Goal: Complete application form

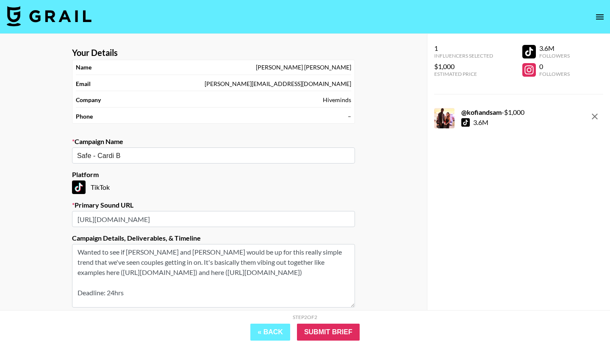
click at [262, 197] on section "Your Details Name [PERSON_NAME] Email [PERSON_NAME][EMAIL_ADDRESS][DOMAIN_NAME]…" at bounding box center [213, 202] width 297 height 322
click at [321, 333] on input "Submit Brief" at bounding box center [328, 332] width 63 height 17
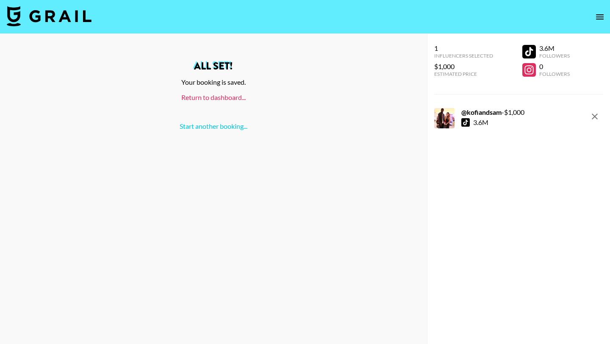
click at [213, 99] on link "Return to dashboard..." at bounding box center [213, 97] width 64 height 8
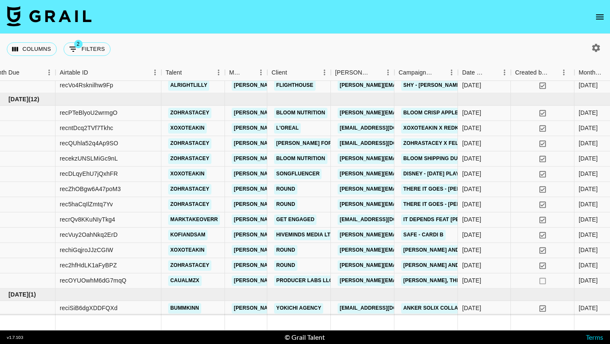
scroll to position [622, 14]
click at [153, 237] on div "recVuy2OahNkq2ErD" at bounding box center [109, 234] width 106 height 15
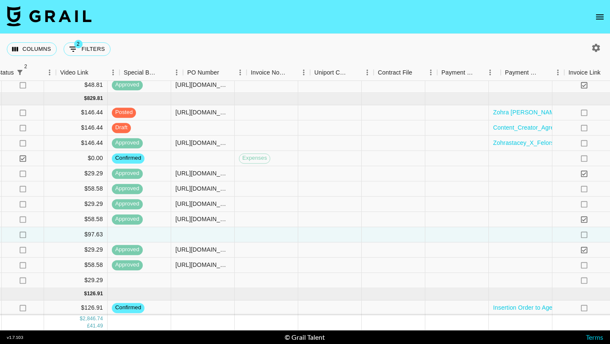
scroll to position [622, 913]
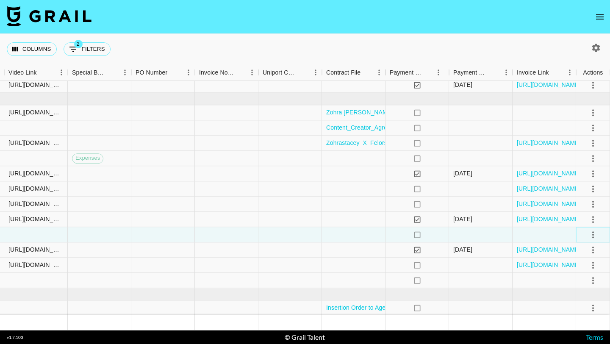
click at [594, 233] on icon "select merge strategy" at bounding box center [593, 235] width 10 height 10
click at [580, 254] on li "Confirm" at bounding box center [582, 252] width 55 height 15
click at [532, 234] on div at bounding box center [545, 234] width 64 height 15
click at [431, 177] on div "yes" at bounding box center [418, 173] width 64 height 15
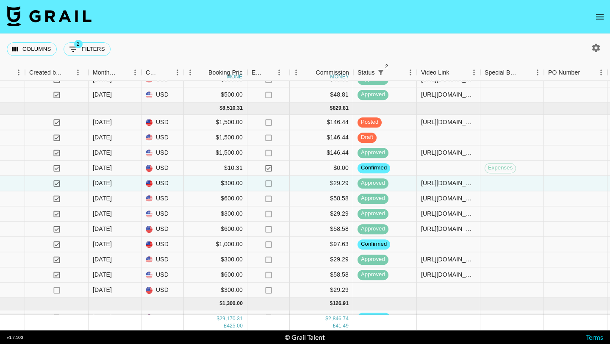
scroll to position [622, 500]
